Goal: Information Seeking & Learning: Learn about a topic

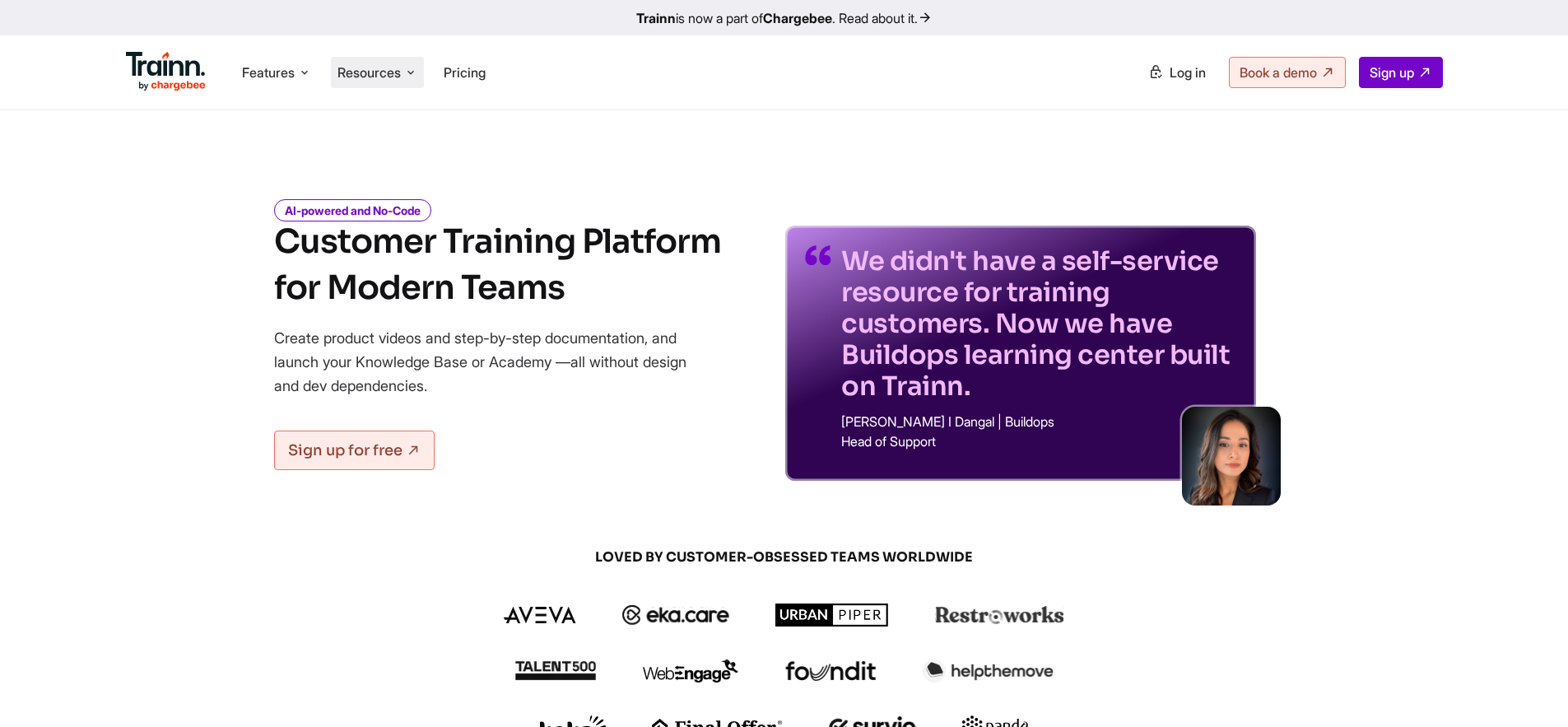
click at [405, 84] on li "Resources Resources Trainn Help Center Help videos to get you started. Trainn B…" at bounding box center [377, 72] width 93 height 31
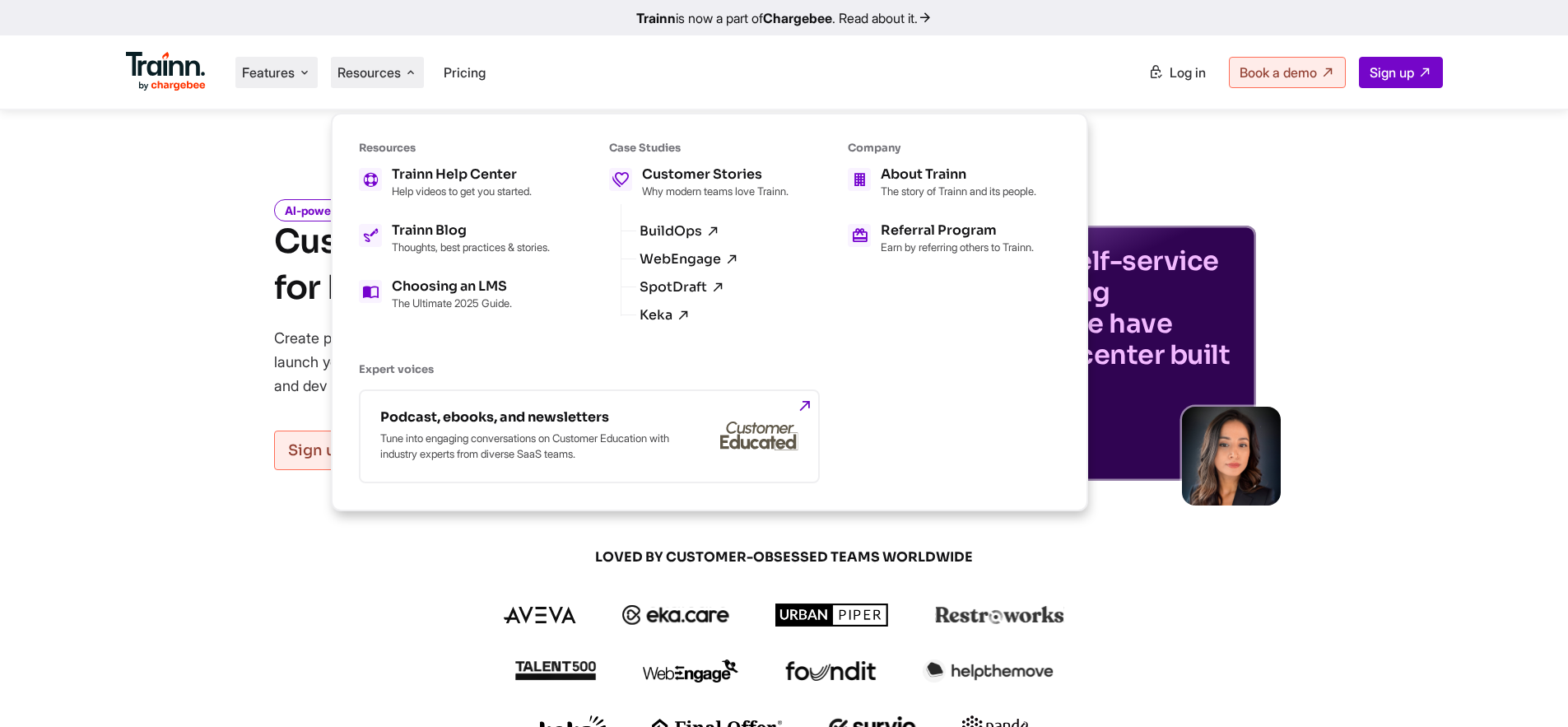
click at [284, 68] on span "Features" at bounding box center [268, 73] width 53 height 18
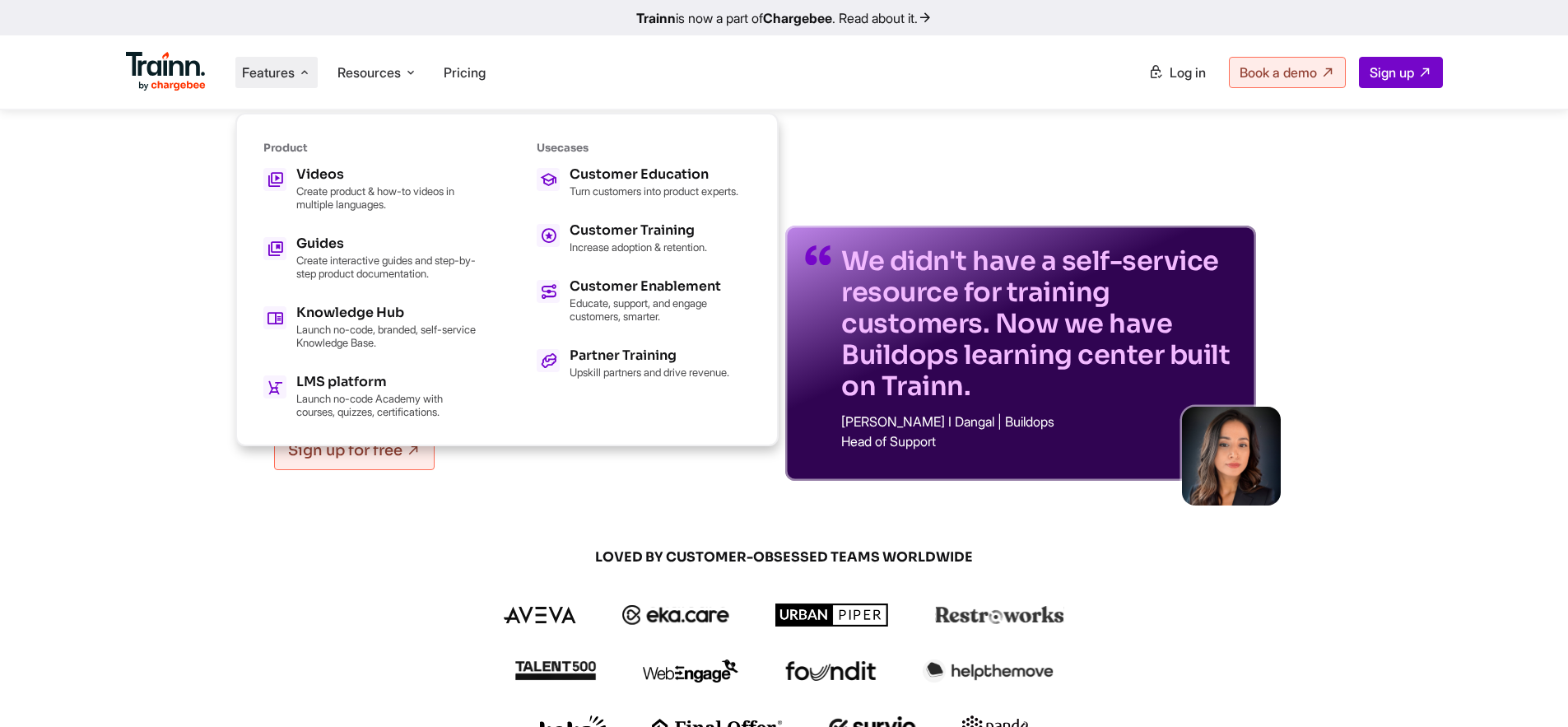
click at [293, 80] on span "Features" at bounding box center [268, 73] width 53 height 18
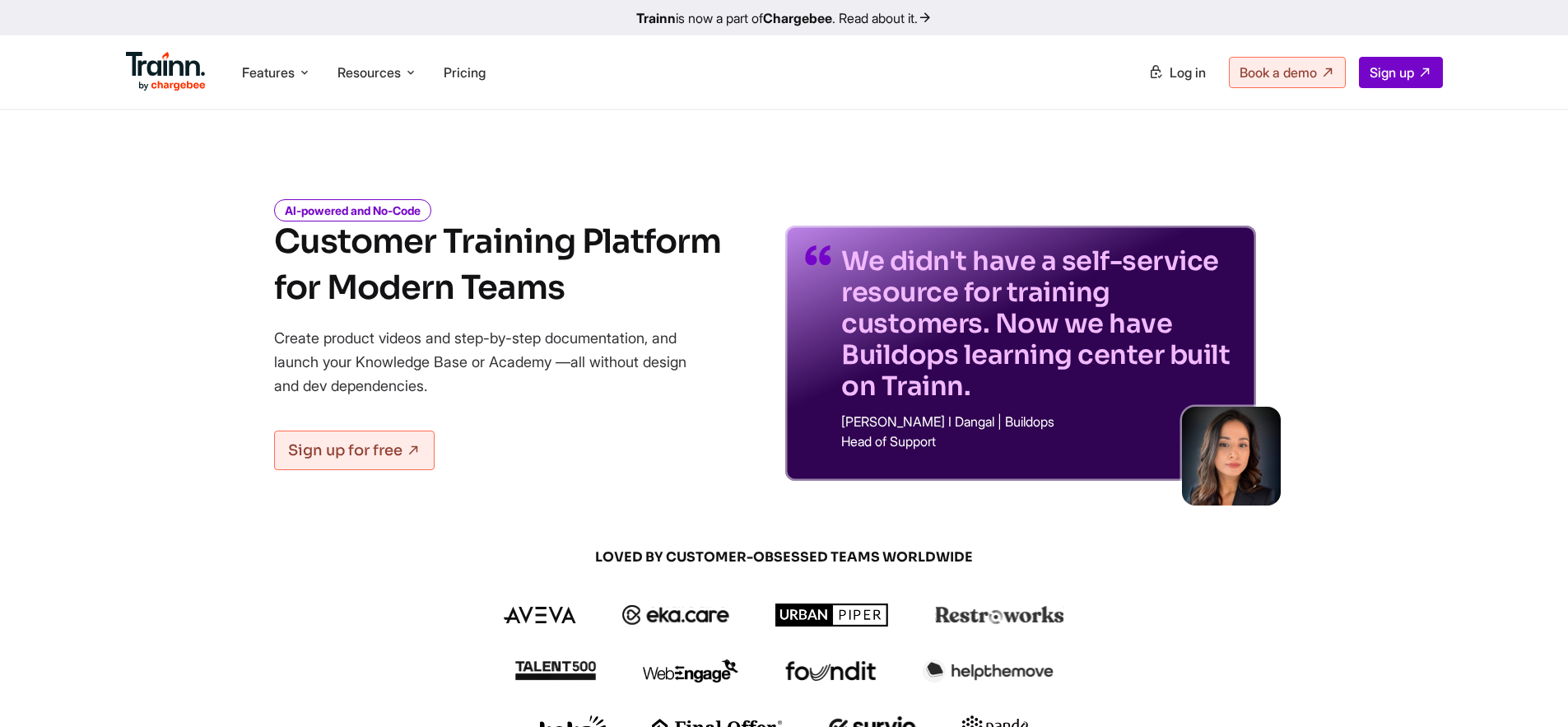
click at [1075, 99] on div "Features Product Videos Create product & how-to videos in multiple languages. G…" at bounding box center [784, 72] width 1383 height 73
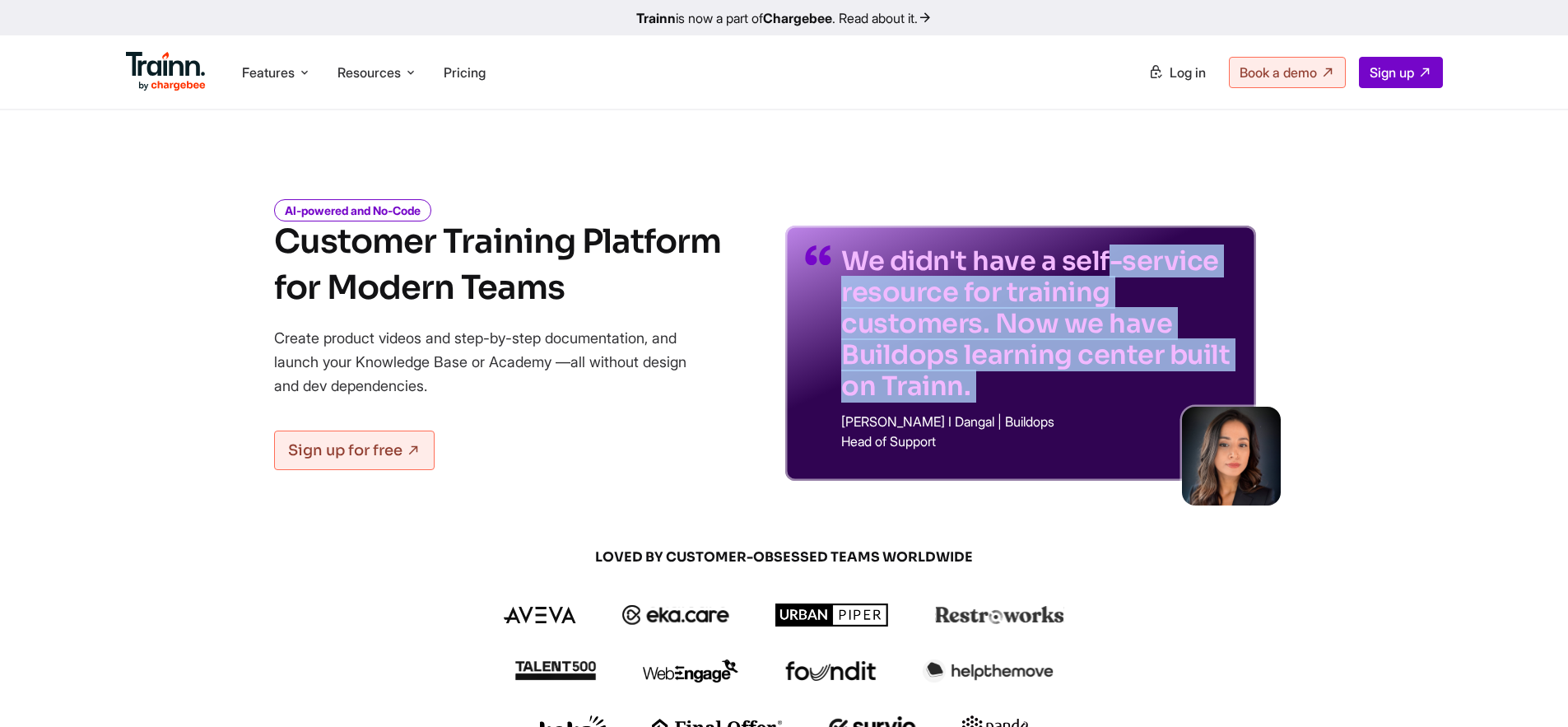
drag, startPoint x: 845, startPoint y: 253, endPoint x: 964, endPoint y: 407, distance: 194.6
click at [964, 407] on div "We didn't have a self-service resource for training customers. Now we have Buil…" at bounding box center [1038, 353] width 395 height 216
click at [964, 408] on div "We didn't have a self-service resource for training customers. Now we have Buil…" at bounding box center [1038, 353] width 395 height 216
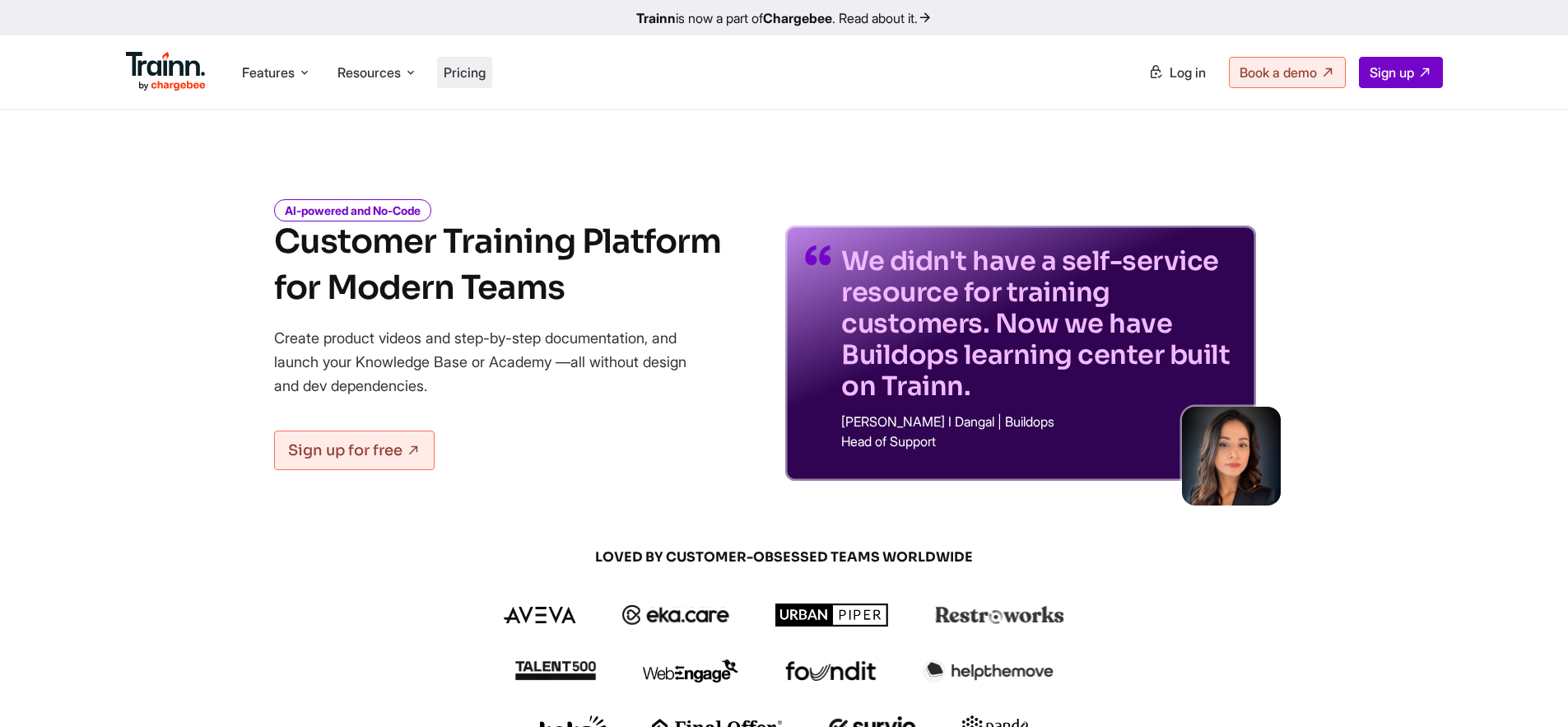
click at [492, 78] on li "Pricing" at bounding box center [465, 72] width 56 height 31
click at [486, 76] on span "Pricing" at bounding box center [465, 72] width 42 height 16
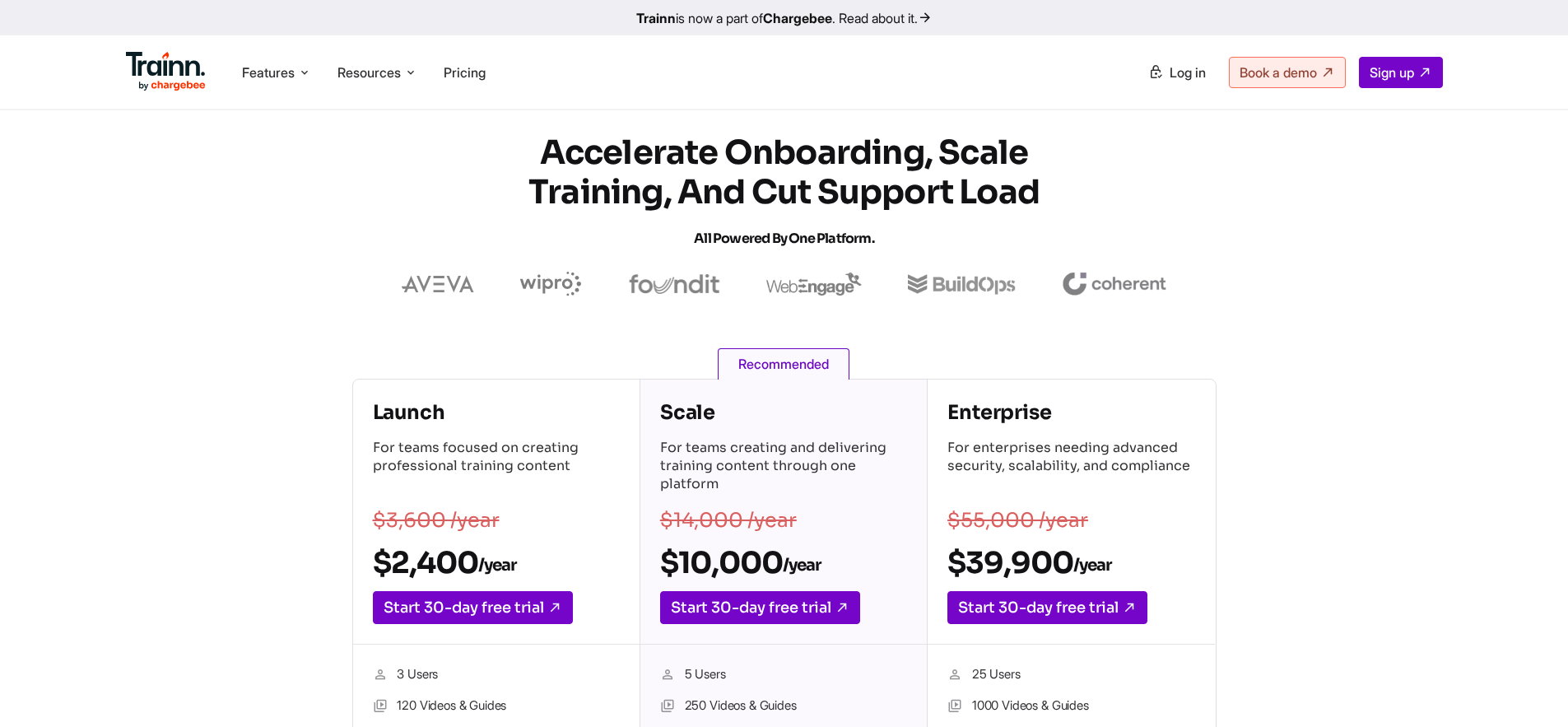
scroll to position [33, 0]
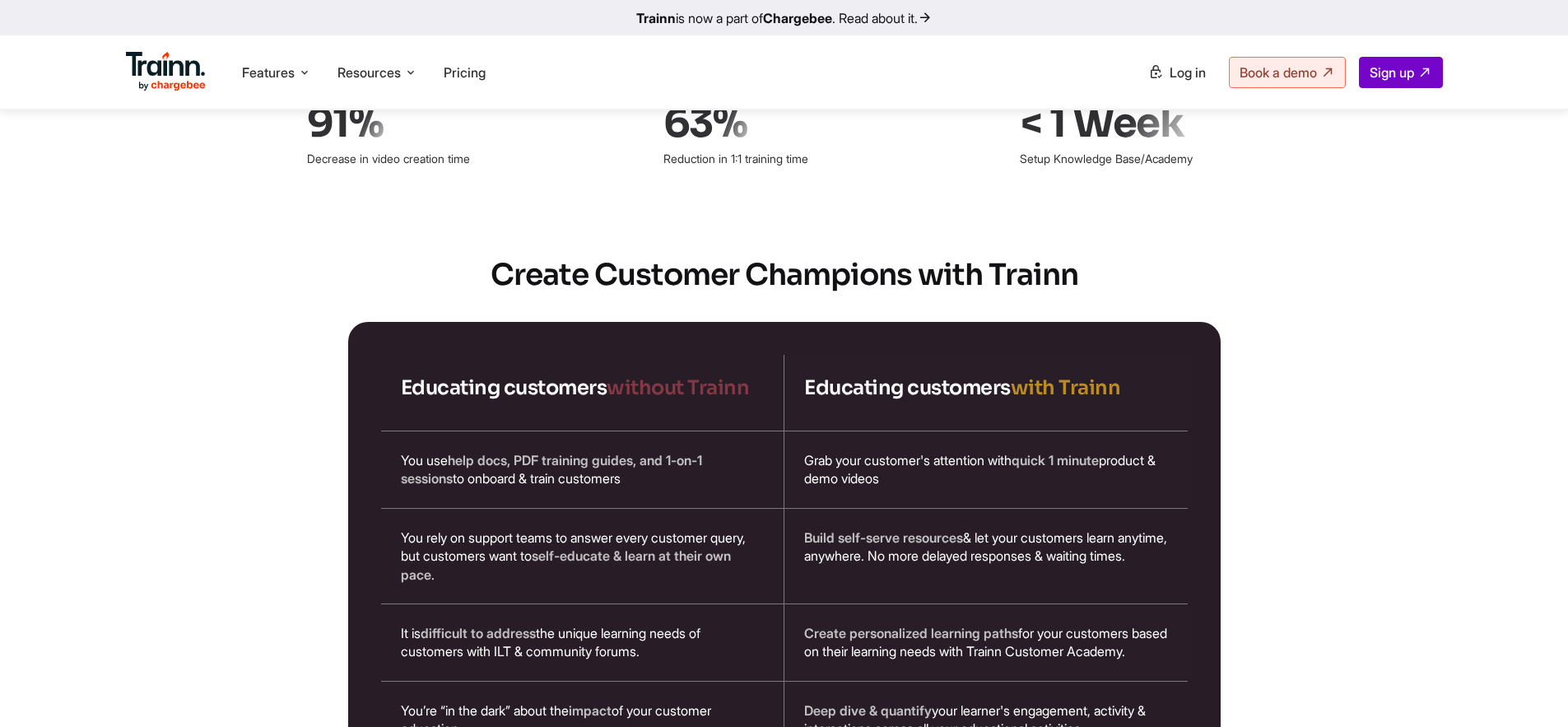
scroll to position [2755, 0]
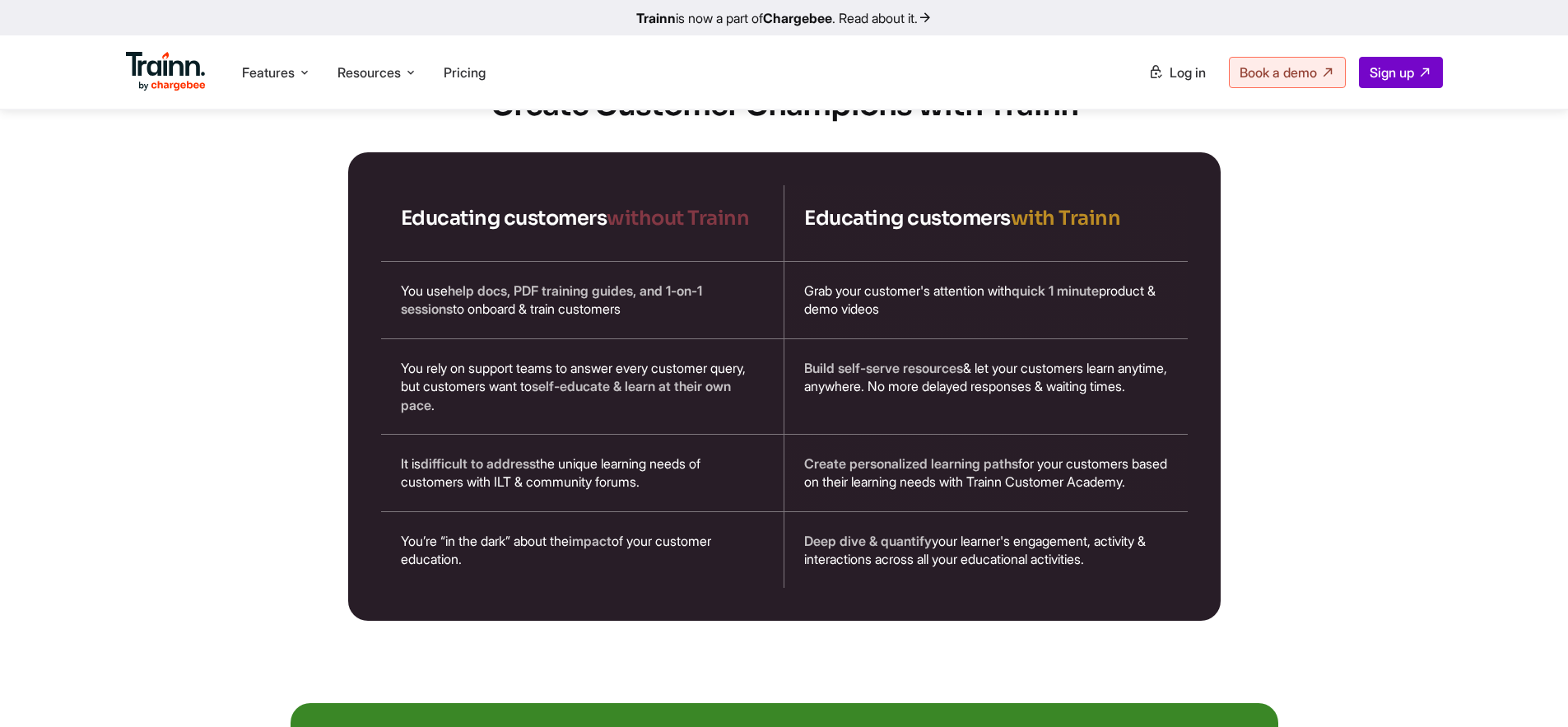
click at [1346, 438] on section "Create Customer Champions with Trainn Educating customers without Trainn Educat…" at bounding box center [784, 353] width 1185 height 537
click at [1318, 463] on section "Create Customer Champions with Trainn Educating customers without Trainn Educat…" at bounding box center [784, 353] width 1185 height 537
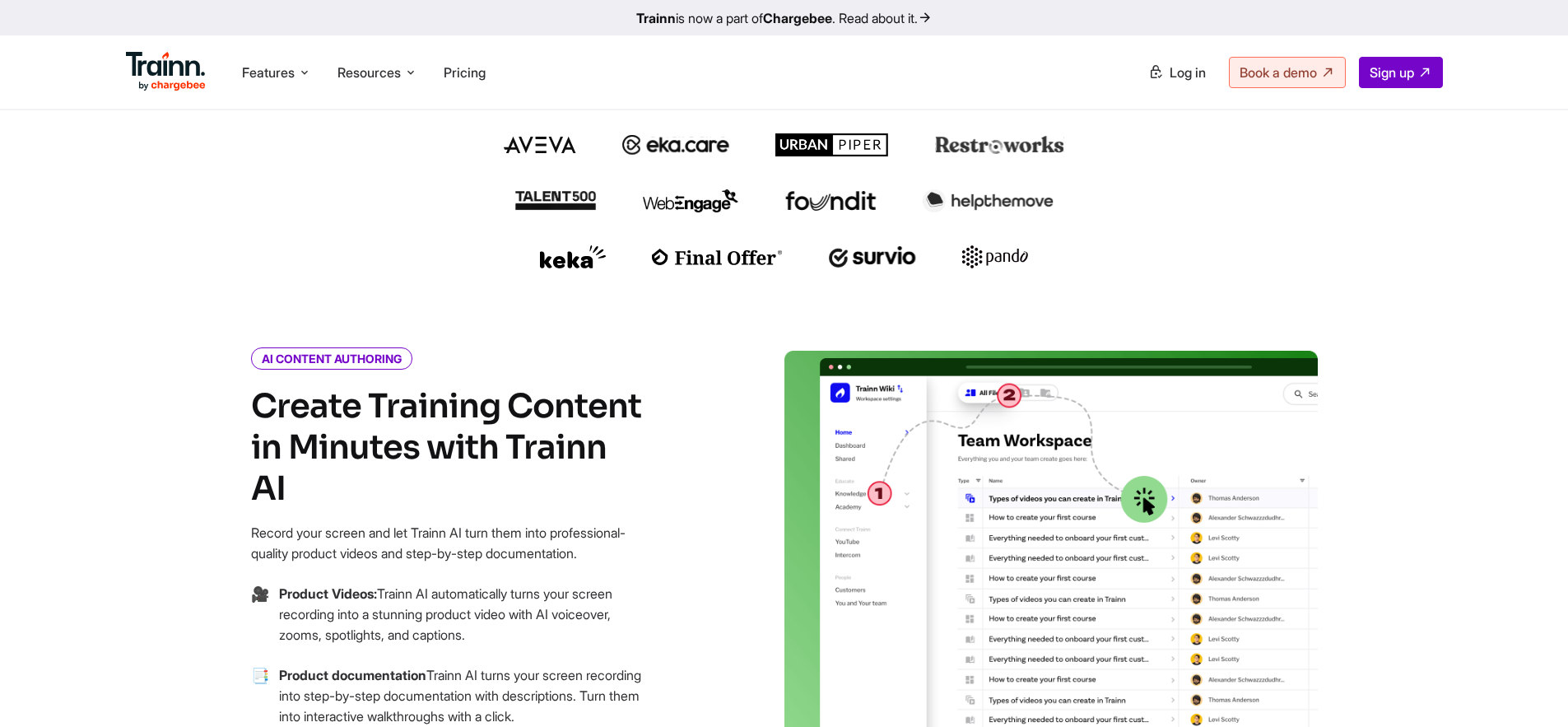
scroll to position [0, 0]
